Goal: Task Accomplishment & Management: Complete application form

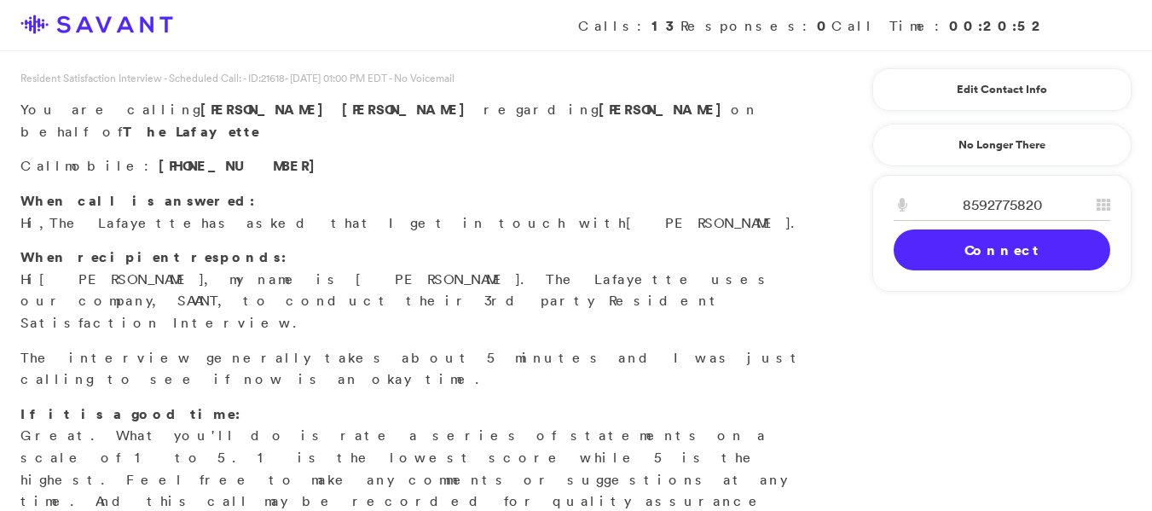
click at [1033, 261] on link "Connect" at bounding box center [1002, 249] width 217 height 41
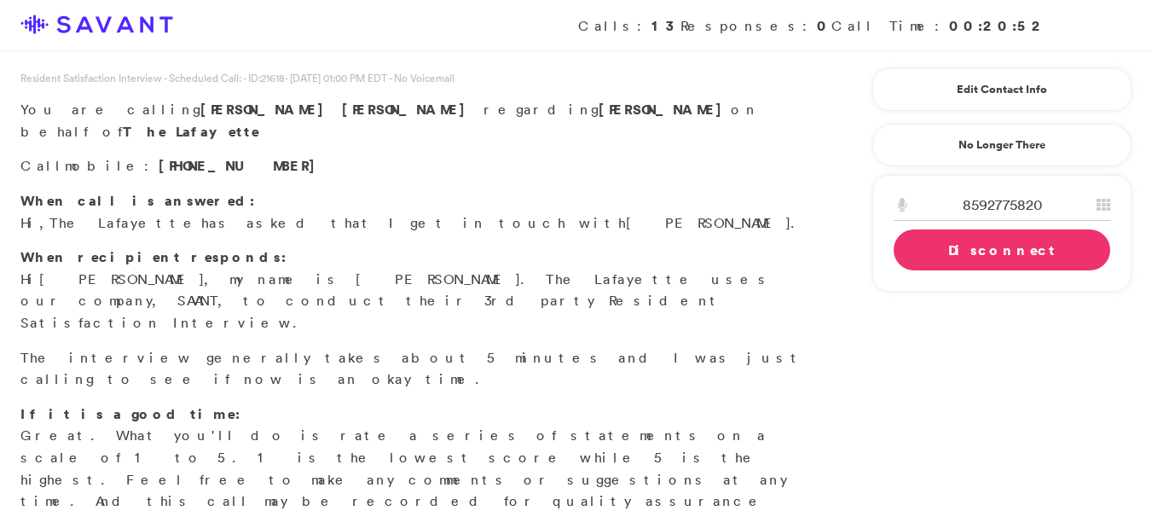
click at [976, 261] on link "Disconnect" at bounding box center [1002, 249] width 217 height 41
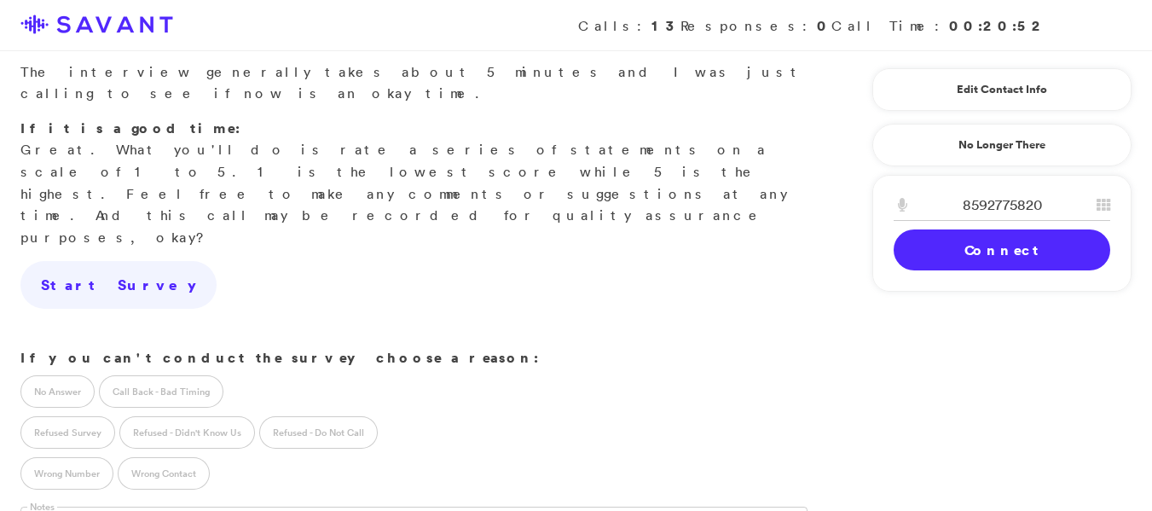
scroll to position [287, 0]
click at [188, 374] on label "Call Back - Bad Timing" at bounding box center [161, 390] width 125 height 32
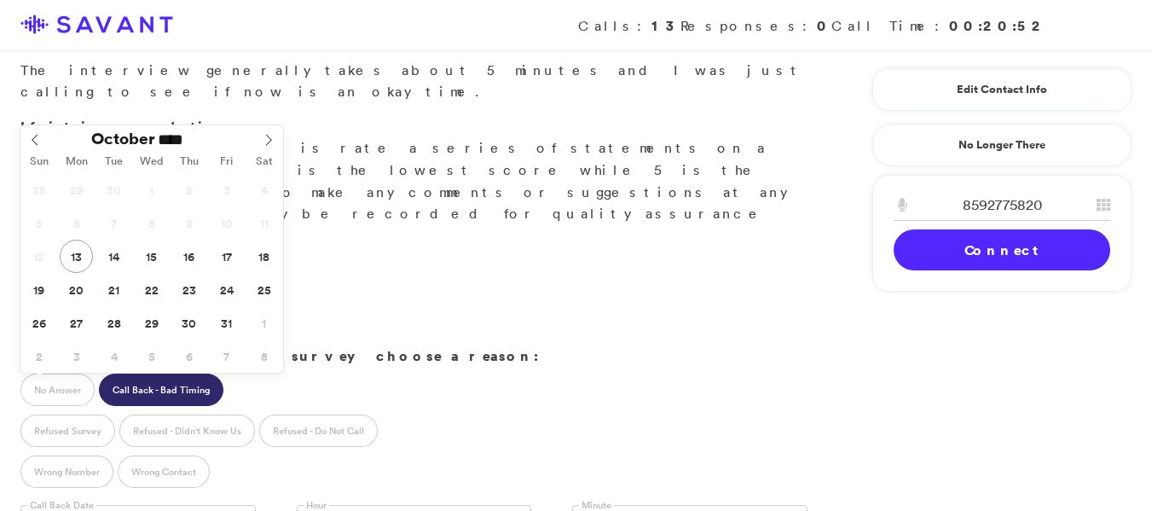
click at [162, 505] on input "text" at bounding box center [137, 521] width 235 height 32
type input "**********"
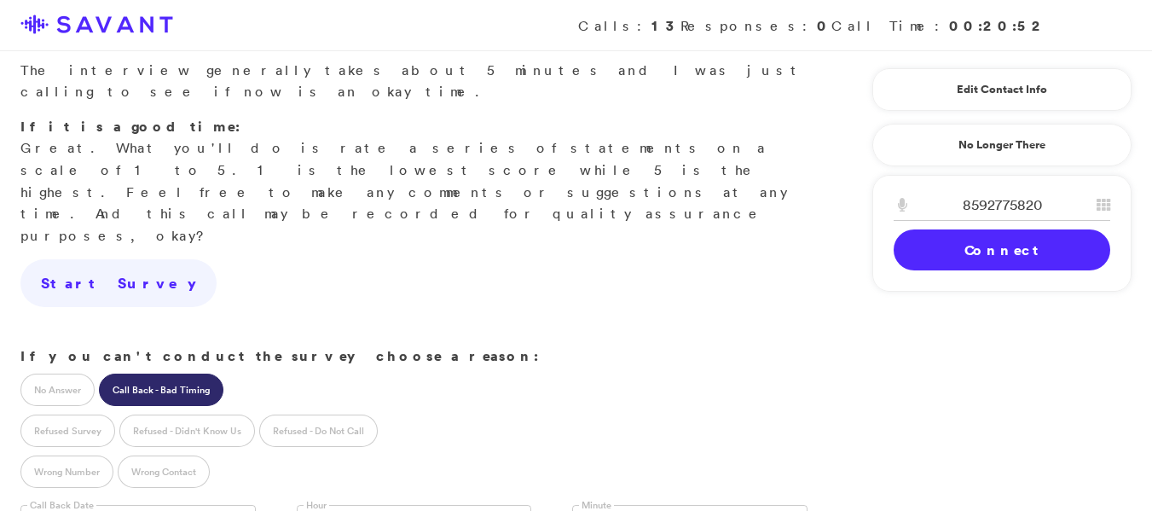
click at [343, 505] on link at bounding box center [414, 521] width 235 height 32
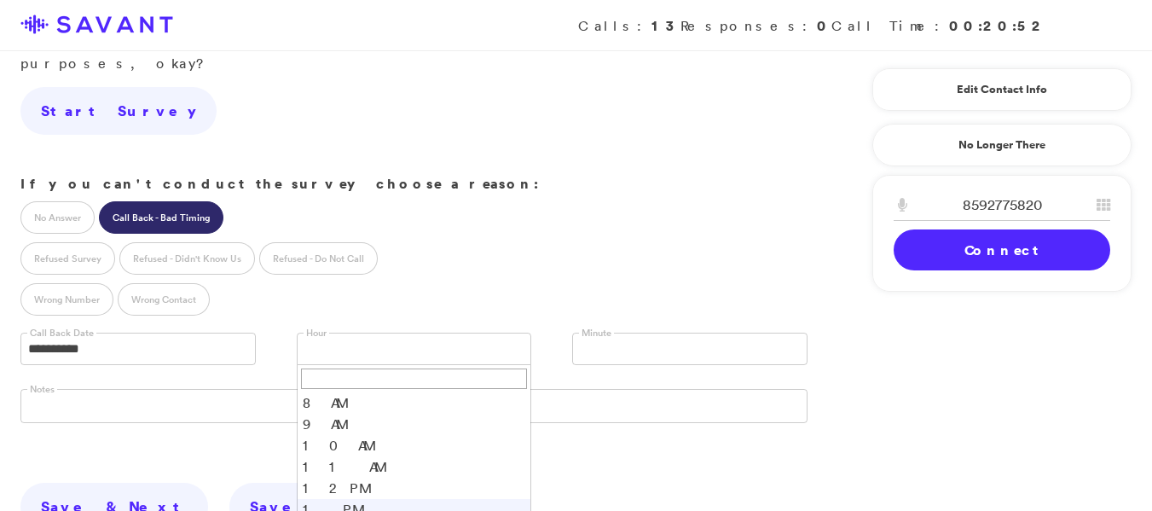
click at [310, 499] on li "1 PM" at bounding box center [415, 509] width 234 height 21
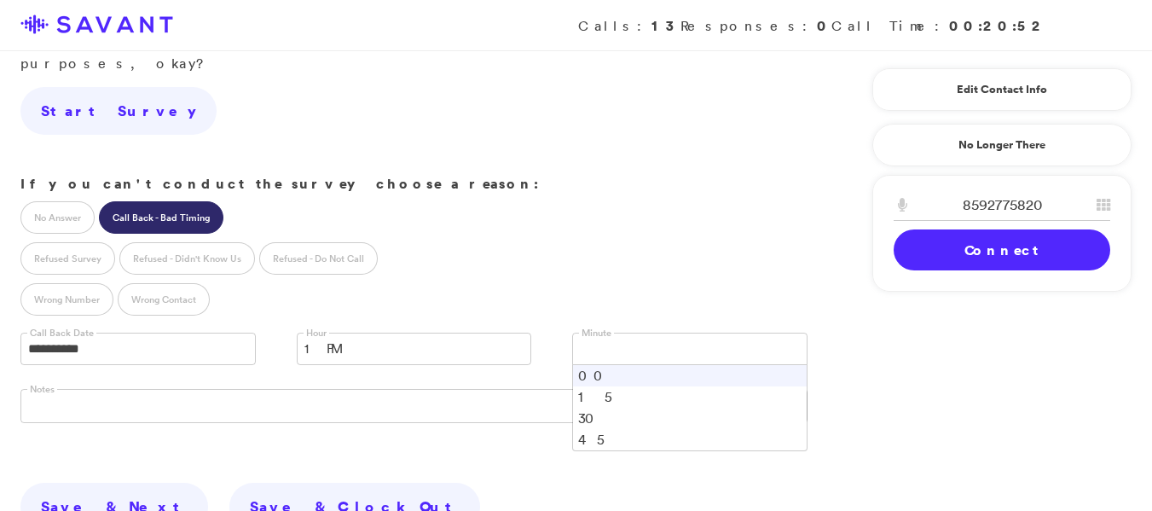
click at [598, 333] on link at bounding box center [689, 349] width 235 height 32
click at [585, 386] on li "15" at bounding box center [690, 396] width 234 height 21
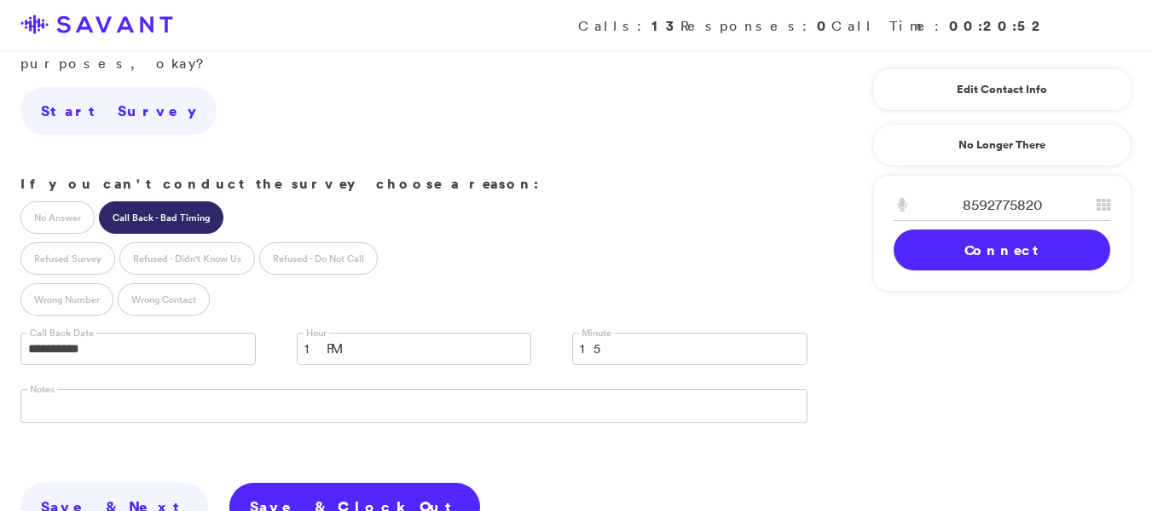
click at [264, 483] on link "Save & Clock Out" at bounding box center [354, 507] width 251 height 48
